Goal: Navigation & Orientation: Go to known website

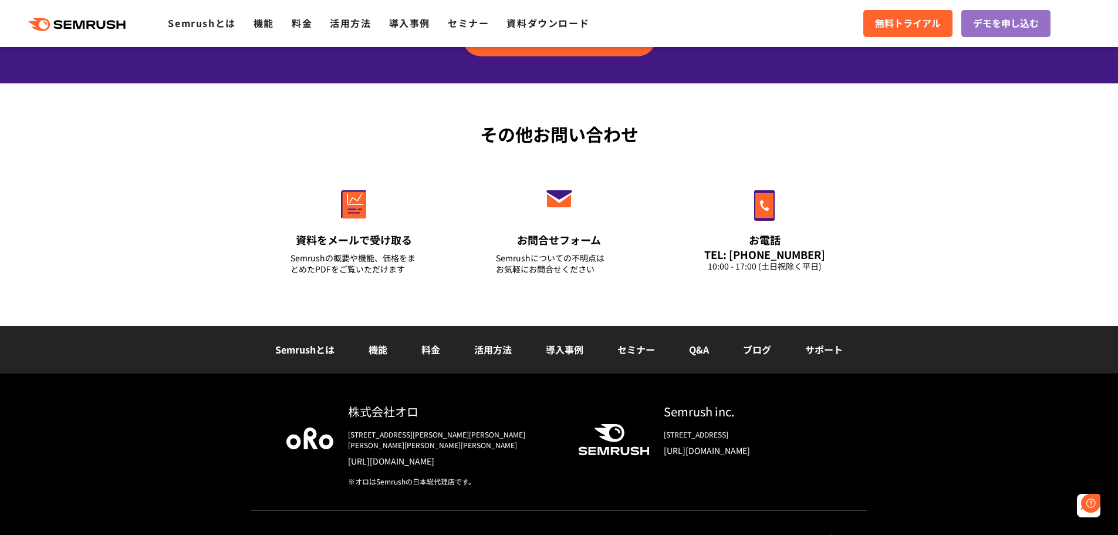
scroll to position [4109, 0]
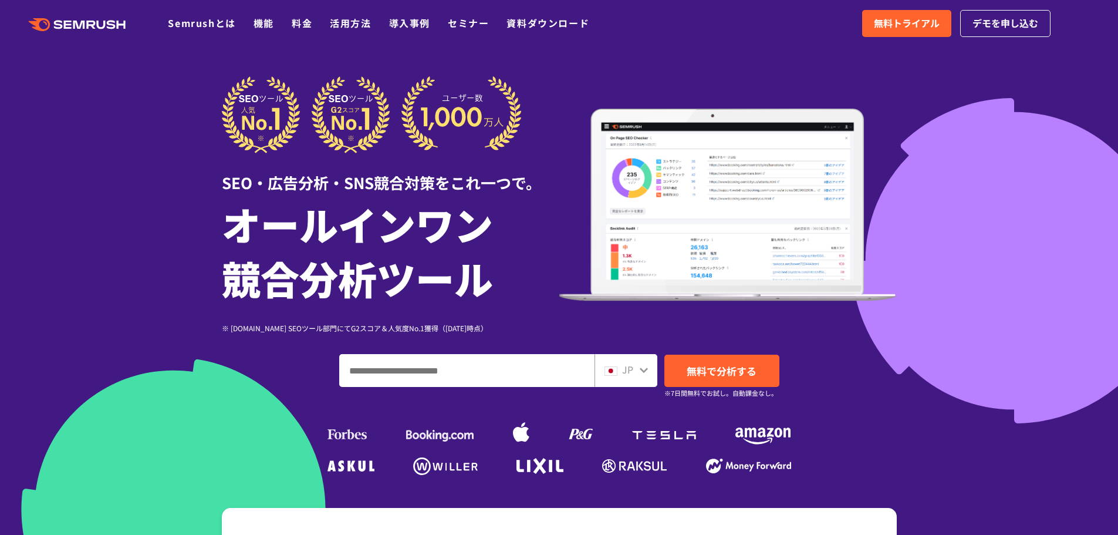
drag, startPoint x: 627, startPoint y: 341, endPoint x: 661, endPoint y: 338, distance: 33.6
